Goal: Navigation & Orientation: Find specific page/section

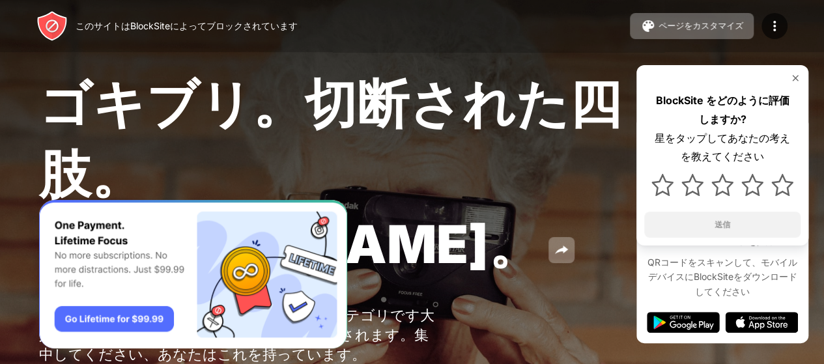
click at [798, 77] on img at bounding box center [795, 78] width 10 height 10
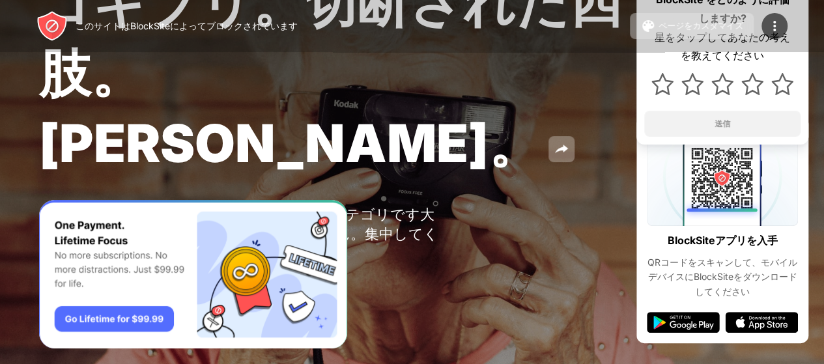
scroll to position [129, 0]
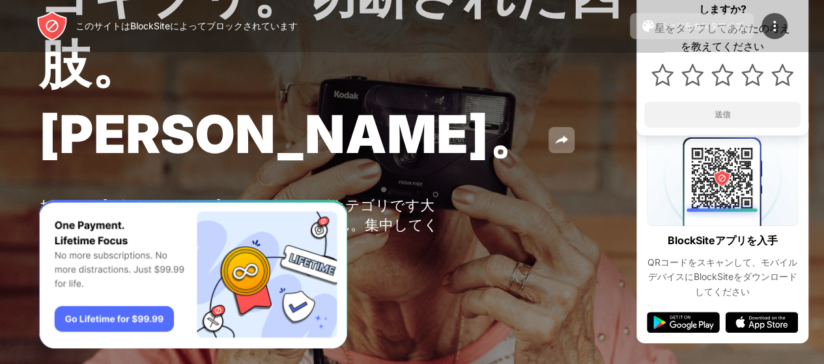
click at [235, 30] on font "このサイトはBlockSiteによってブロックされています" at bounding box center [187, 25] width 222 height 11
click at [233, 28] on font "このサイトはBlockSiteによってブロックされています" at bounding box center [187, 25] width 222 height 11
